Goal: Task Accomplishment & Management: Complete application form

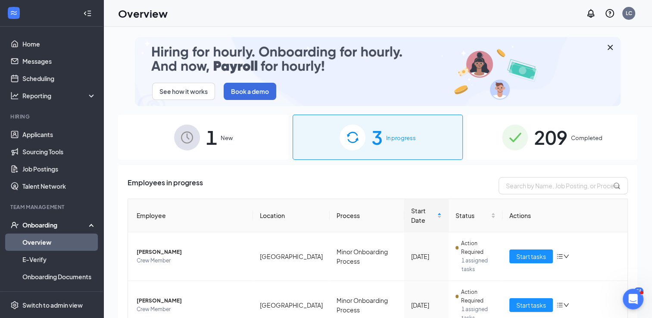
click at [47, 240] on link "Overview" at bounding box center [59, 241] width 74 height 17
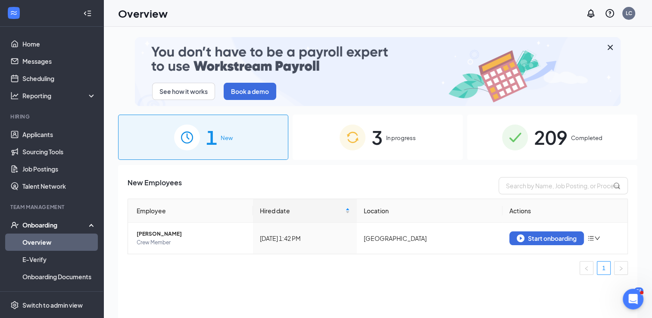
click at [363, 137] on img at bounding box center [352, 137] width 26 height 26
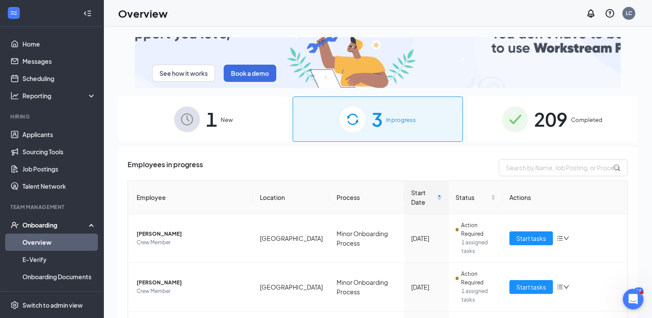
scroll to position [28, 0]
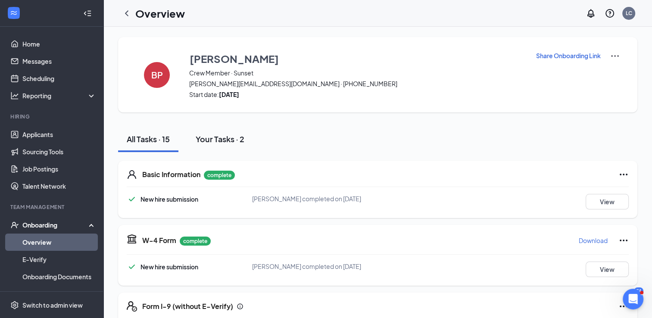
click at [224, 139] on div "Your Tasks · 2" at bounding box center [220, 139] width 49 height 11
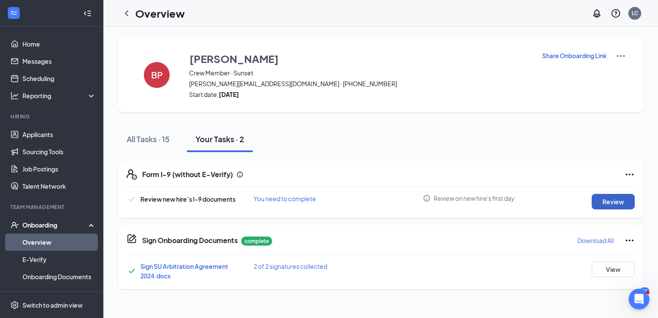
click at [600, 201] on button "Review" at bounding box center [613, 202] width 43 height 16
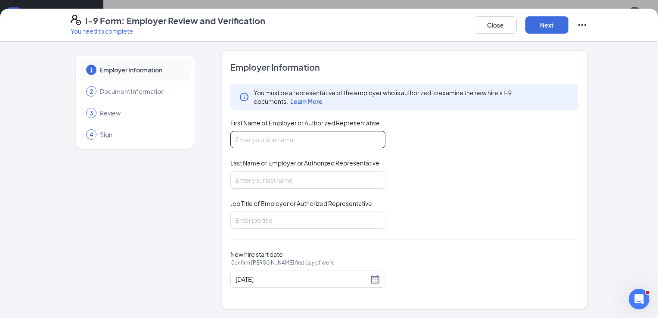
click at [277, 142] on input "First Name of Employer or Authorized Representative" at bounding box center [307, 139] width 155 height 17
type input "[PERSON_NAME]"
click at [270, 180] on input "Last Name of Employer or Authorized Representative" at bounding box center [307, 179] width 155 height 17
type input "M [PERSON_NAME]"
click at [270, 219] on input "Job Title of Employer or Authorized Representative" at bounding box center [307, 219] width 155 height 17
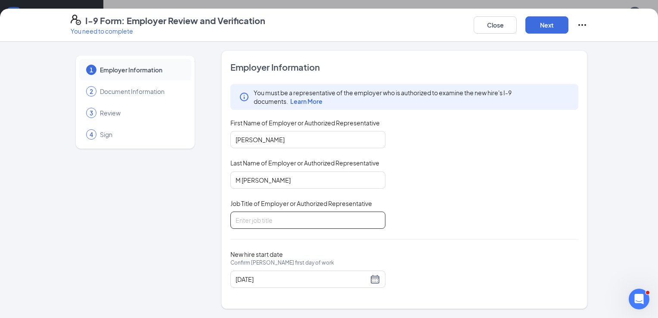
type input "supervisor"
click at [538, 29] on button "Next" at bounding box center [546, 24] width 43 height 17
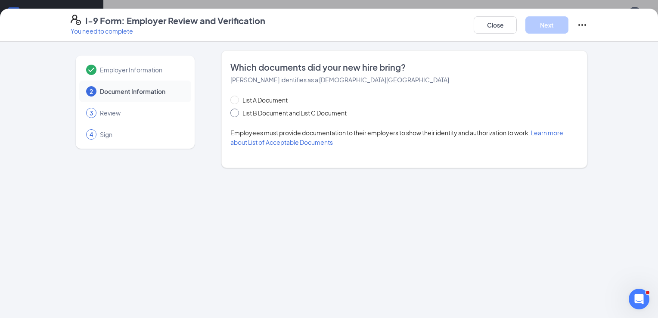
click at [236, 112] on span at bounding box center [234, 113] width 9 height 9
click at [236, 112] on input "List B Document and List C Document" at bounding box center [233, 112] width 6 height 6
radio input "true"
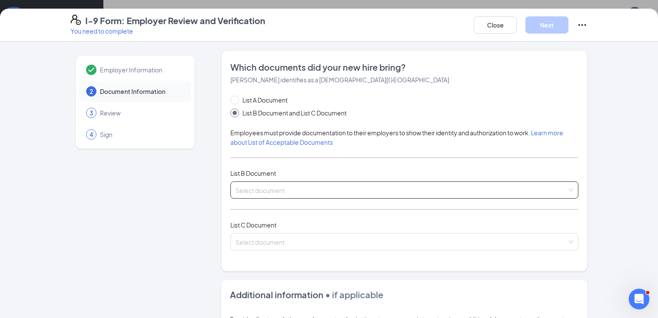
click at [264, 194] on input "search" at bounding box center [402, 188] width 332 height 13
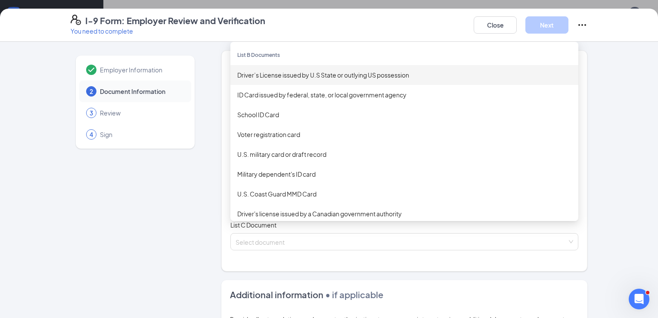
click at [248, 75] on div "Driver’s License issued by U.S State or outlying US possession" at bounding box center [404, 74] width 334 height 9
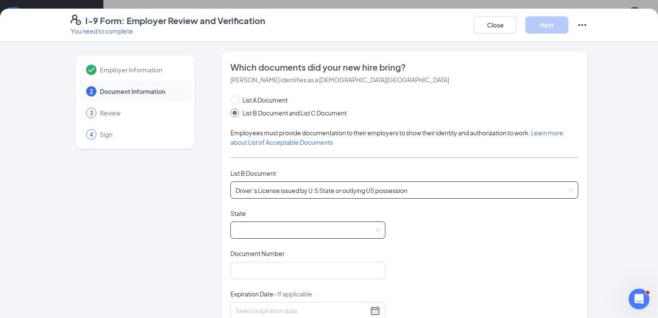
click at [272, 226] on span at bounding box center [308, 230] width 145 height 16
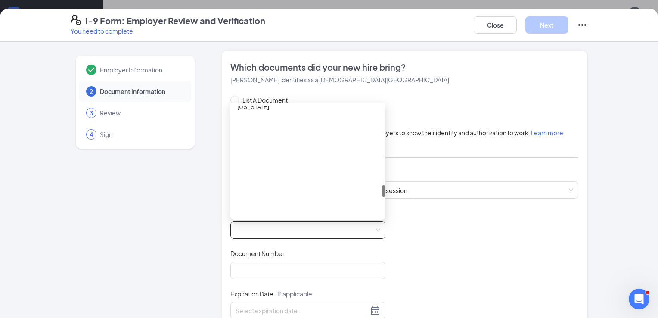
scroll to position [948, 0]
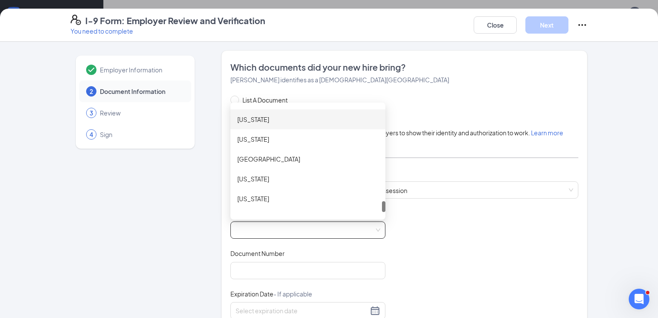
click at [248, 117] on div "[US_STATE]" at bounding box center [307, 119] width 141 height 9
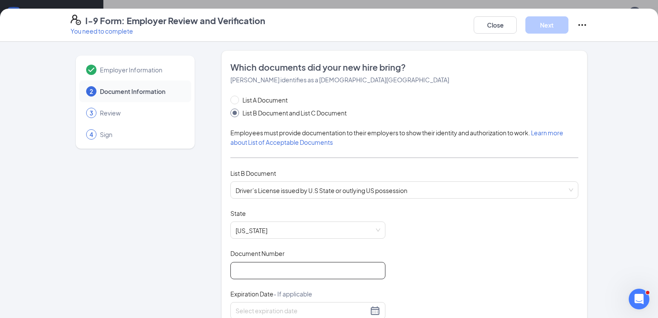
click at [266, 271] on input "Document Number" at bounding box center [307, 270] width 155 height 17
type input "217876424"
click at [370, 308] on div at bounding box center [308, 310] width 145 height 10
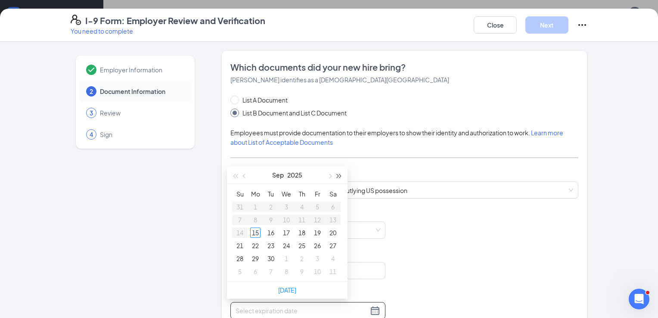
click at [340, 176] on span "button" at bounding box center [339, 176] width 4 height 4
click at [242, 174] on button "button" at bounding box center [244, 174] width 9 height 17
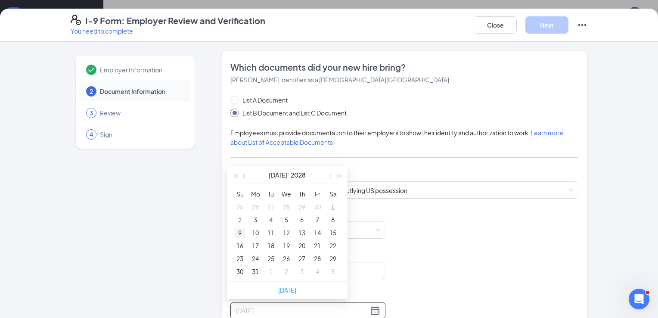
type input "[DATE]"
click at [242, 232] on div "9" at bounding box center [240, 232] width 10 height 10
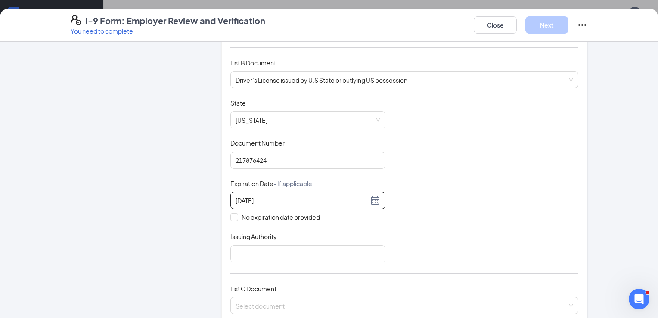
scroll to position [172, 0]
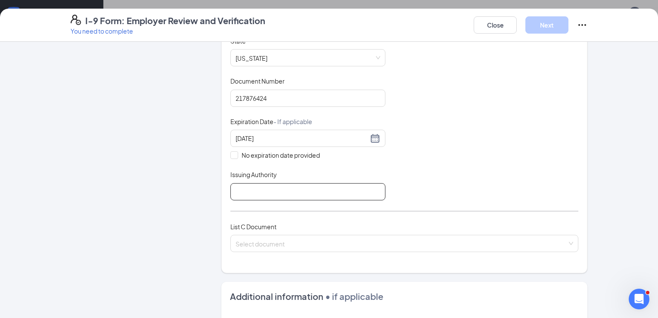
click at [245, 187] on input "Issuing Authority" at bounding box center [307, 191] width 155 height 17
type input "[US_STATE]"
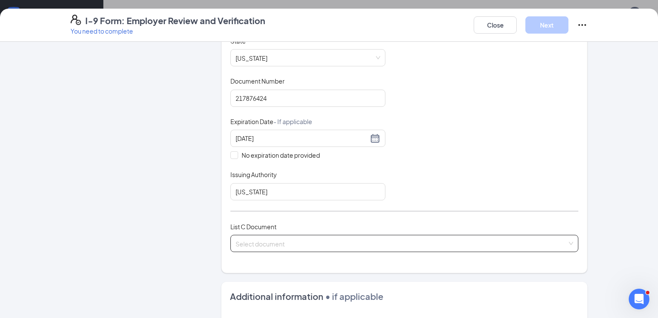
click at [259, 242] on input "search" at bounding box center [402, 241] width 332 height 13
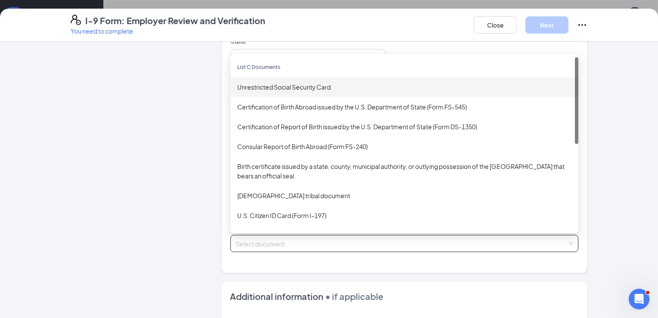
click at [264, 87] on div "Unrestricted Social Security Card" at bounding box center [404, 86] width 334 height 9
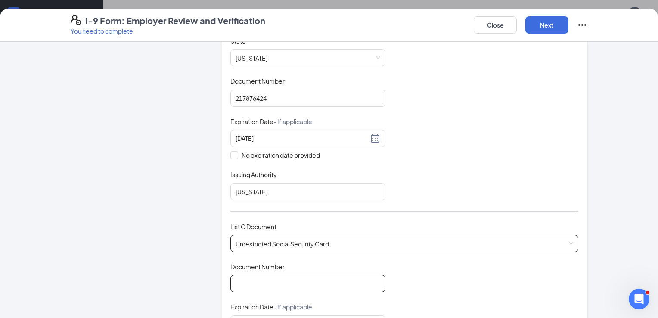
click at [280, 282] on input "Document Number" at bounding box center [307, 283] width 155 height 17
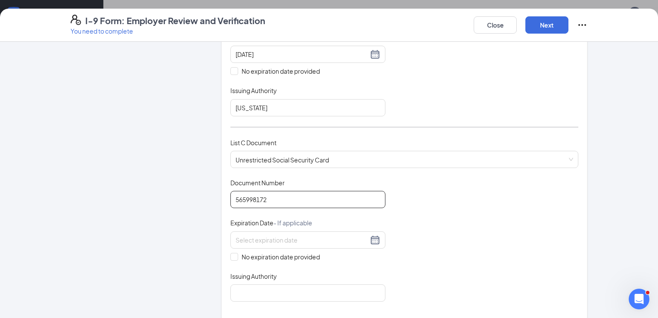
scroll to position [258, 0]
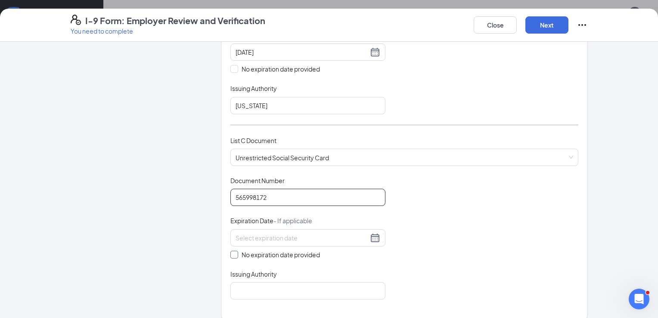
type input "565998172"
click at [230, 251] on input "No expiration date provided" at bounding box center [233, 254] width 6 height 6
checkbox input "true"
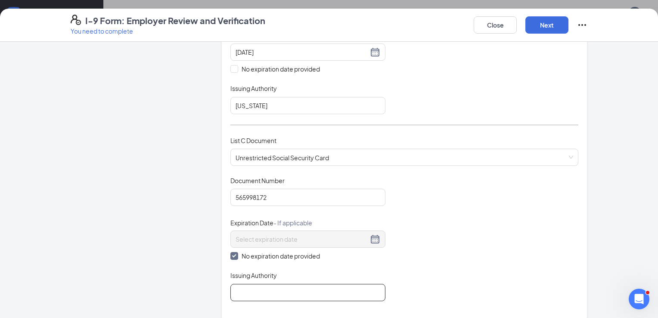
click at [265, 289] on input "Issuing Authority" at bounding box center [307, 292] width 155 height 17
type input "usa"
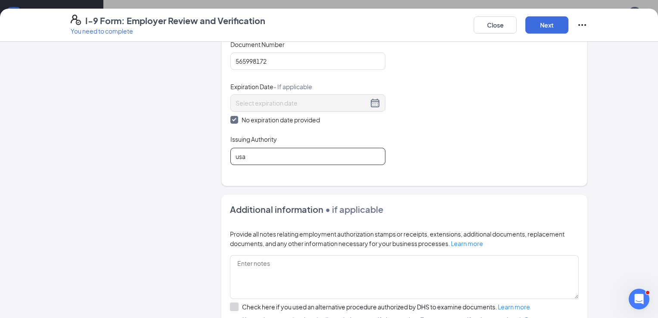
scroll to position [431, 0]
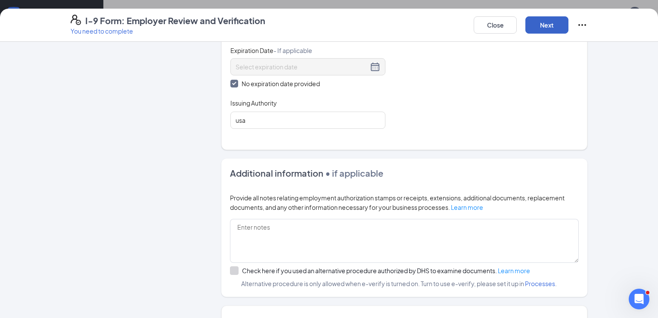
click at [535, 28] on button "Next" at bounding box center [546, 24] width 43 height 17
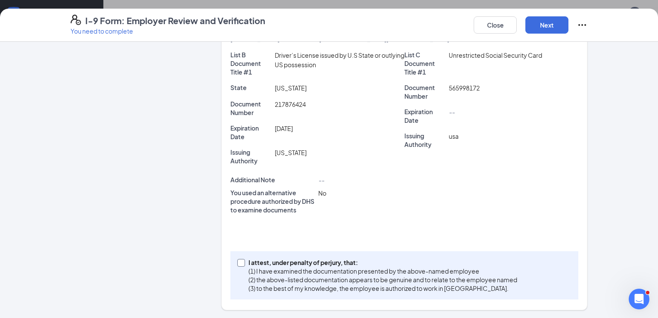
click at [237, 263] on input "I attest, under penalty of [PERSON_NAME], that: (1) I have examined the documen…" at bounding box center [240, 262] width 6 height 6
checkbox input "true"
click at [543, 26] on button "Next" at bounding box center [546, 24] width 43 height 17
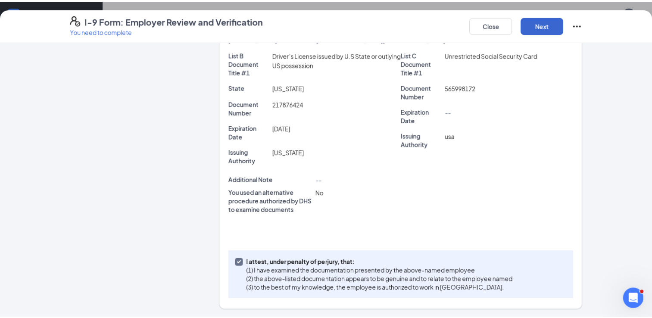
scroll to position [0, 0]
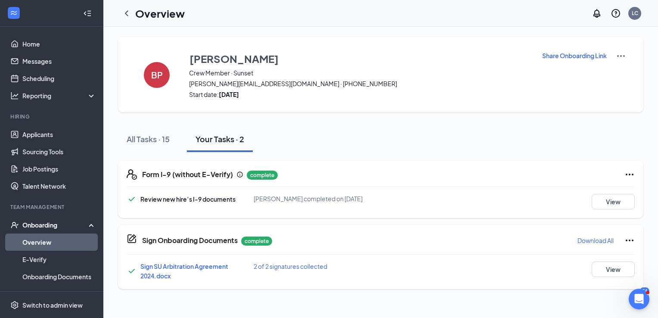
click at [205, 83] on span "[PERSON_NAME][EMAIL_ADDRESS][DOMAIN_NAME] · [PHONE_NUMBER]" at bounding box center [360, 83] width 342 height 9
click at [161, 78] on h4 "BP" at bounding box center [157, 75] width 12 height 6
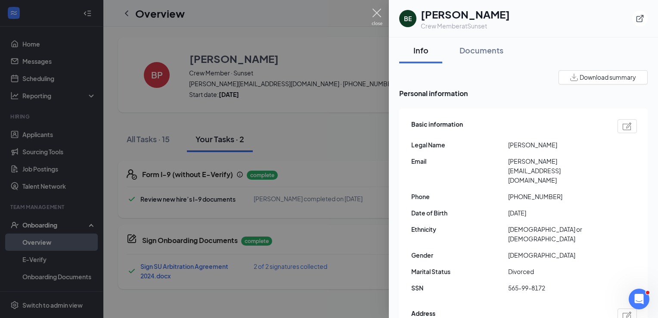
click at [381, 15] on img at bounding box center [377, 17] width 11 height 17
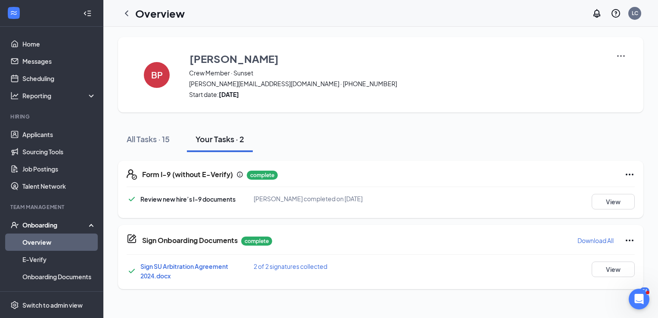
click at [33, 226] on div "Onboarding" at bounding box center [55, 225] width 66 height 9
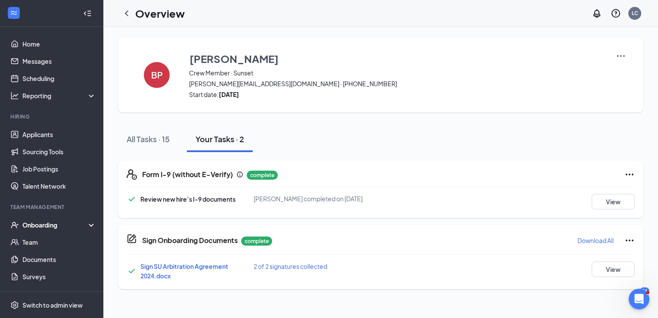
click at [39, 221] on div "Onboarding" at bounding box center [55, 225] width 66 height 9
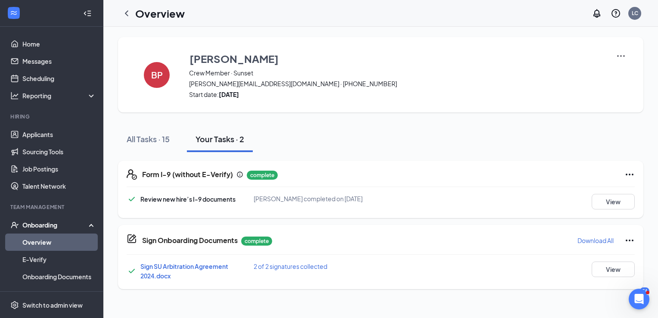
click at [40, 243] on link "Overview" at bounding box center [59, 241] width 74 height 17
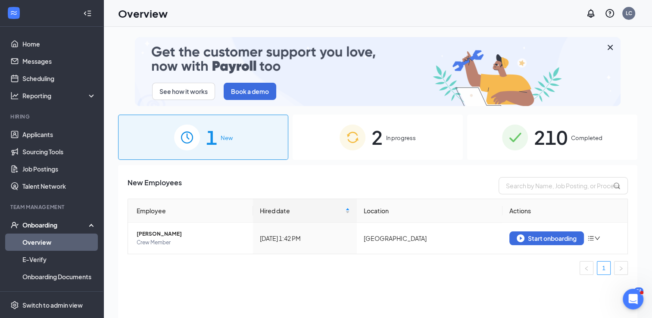
click at [330, 140] on div "2 In progress" at bounding box center [377, 137] width 170 height 45
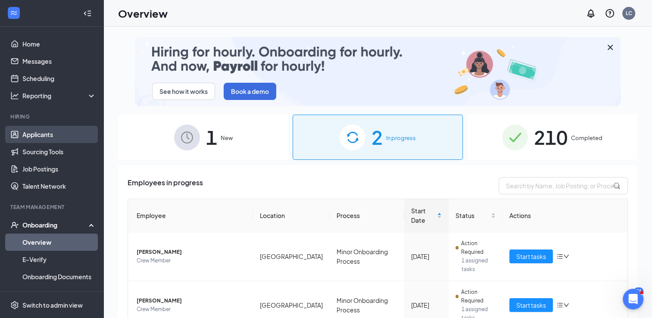
click at [46, 135] on link "Applicants" at bounding box center [59, 134] width 74 height 17
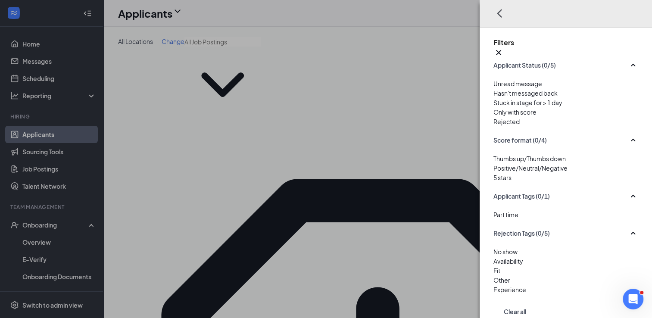
click at [329, 204] on div "Filters Applicant Status (0/5) Unread message Hasn't messaged back Stuck in sta…" at bounding box center [326, 159] width 652 height 318
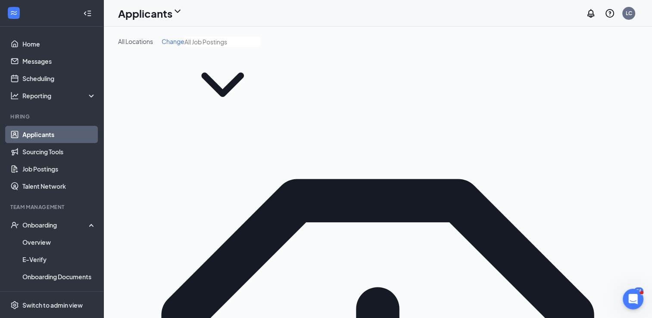
click at [239, 63] on icon "ChevronDown" at bounding box center [222, 85] width 76 height 76
click at [237, 64] on icon "ChevronDown" at bounding box center [222, 85] width 76 height 76
